Goal: Check status

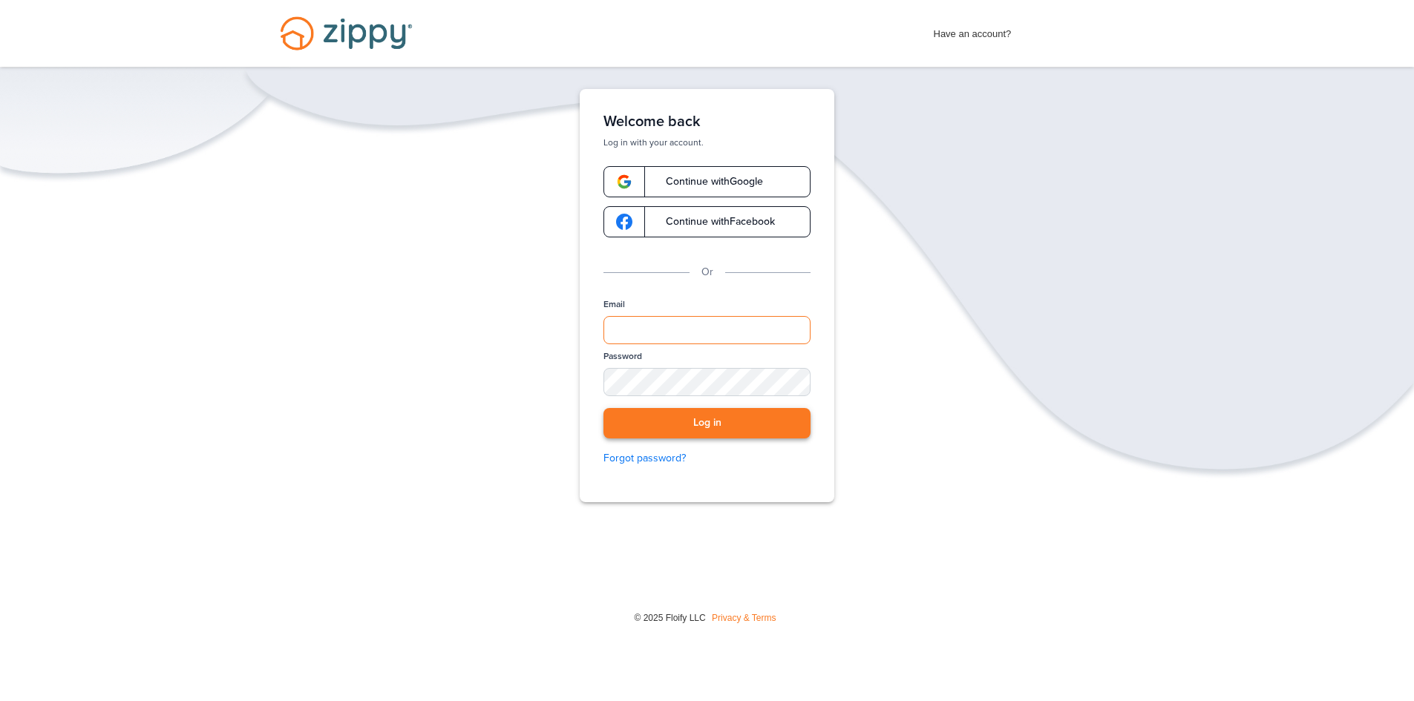
type input "**********"
click at [710, 433] on button "Log in" at bounding box center [706, 423] width 207 height 30
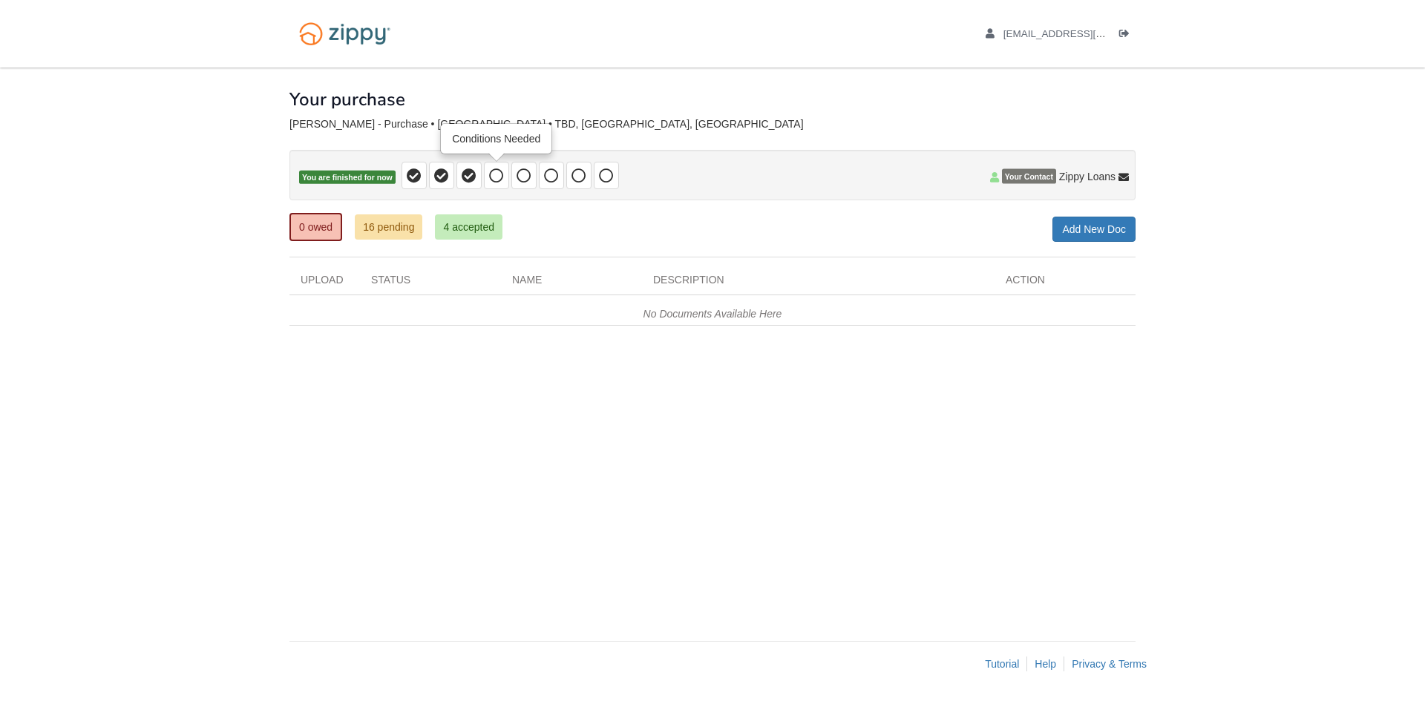
click at [493, 176] on icon at bounding box center [496, 175] width 15 height 15
click at [479, 234] on link "4 accepted" at bounding box center [469, 227] width 68 height 25
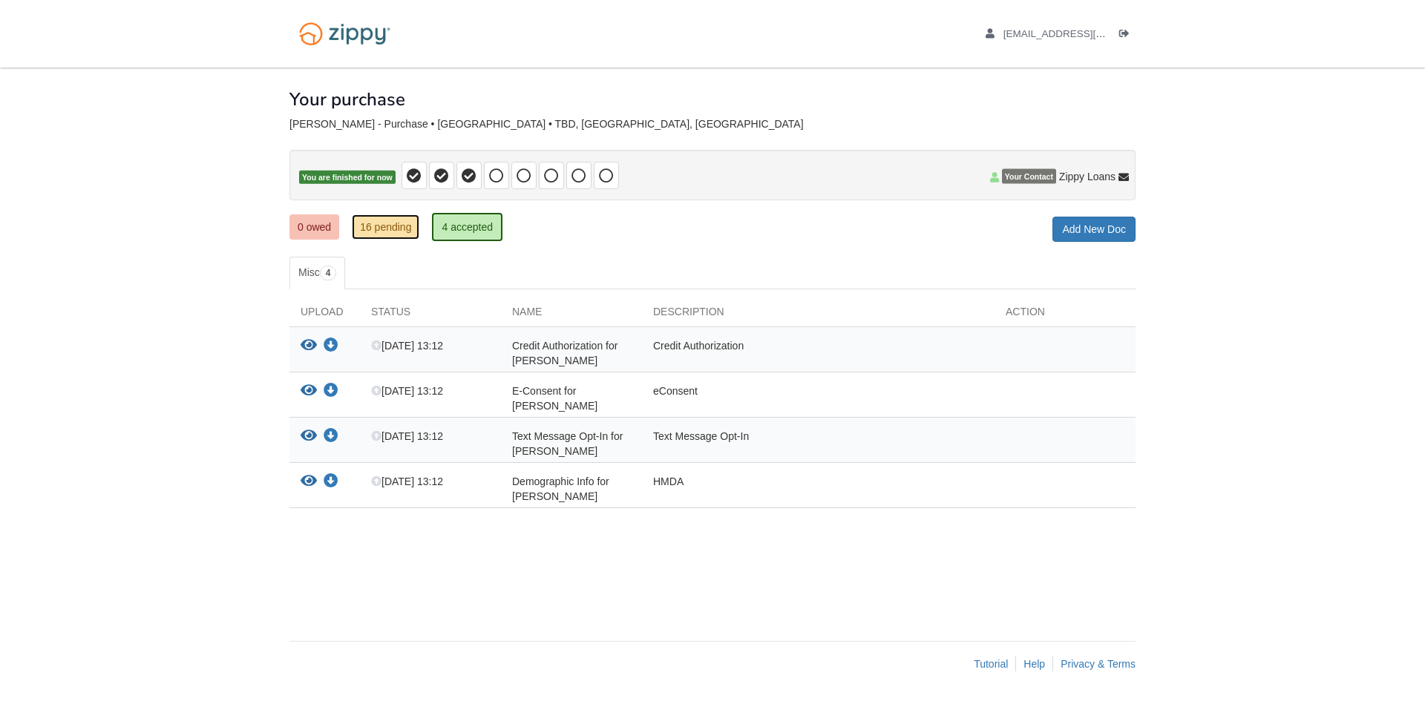
drag, startPoint x: 0, startPoint y: 0, endPoint x: 405, endPoint y: 229, distance: 465.3
click at [405, 229] on link "16 pending" at bounding box center [386, 227] width 68 height 25
